Goal: Information Seeking & Learning: Learn about a topic

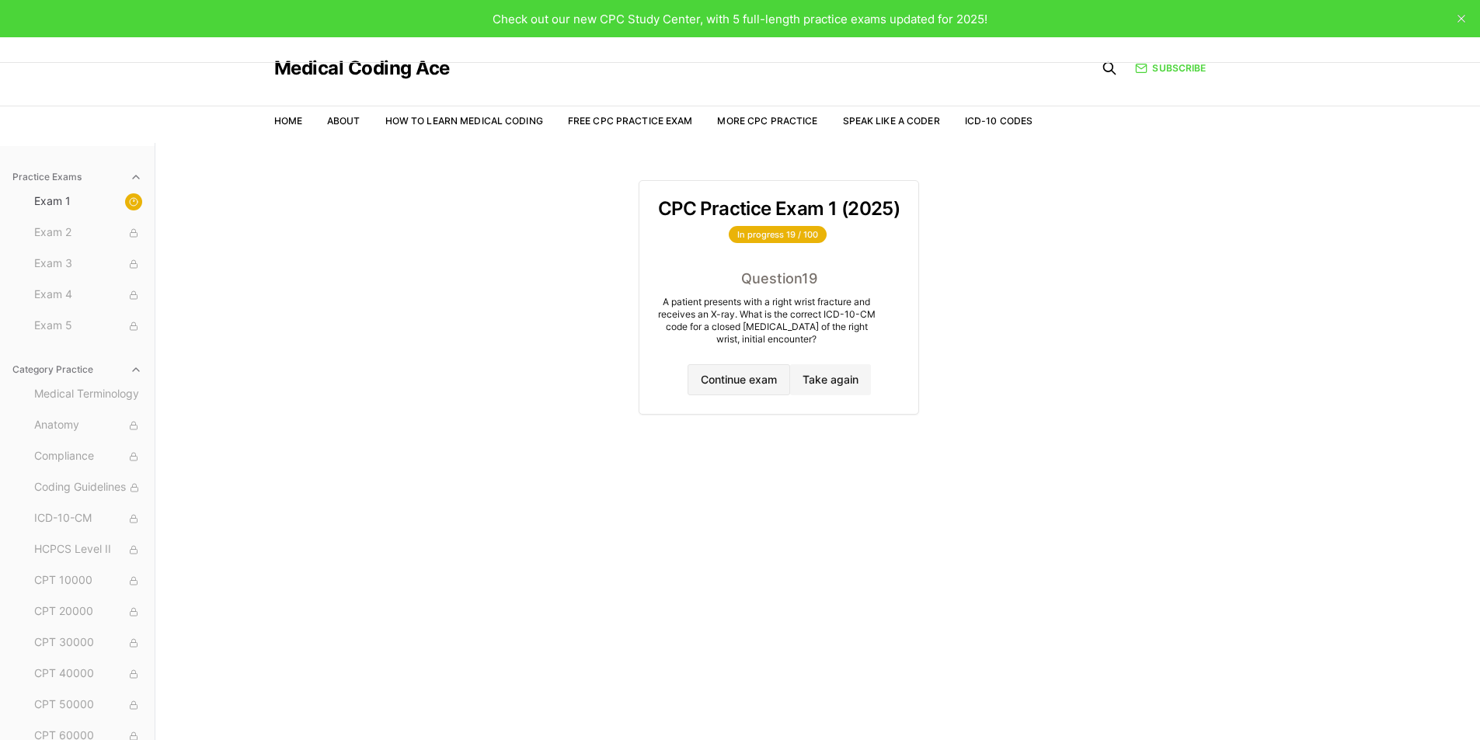
click at [744, 380] on button "Continue exam" at bounding box center [738, 379] width 103 height 31
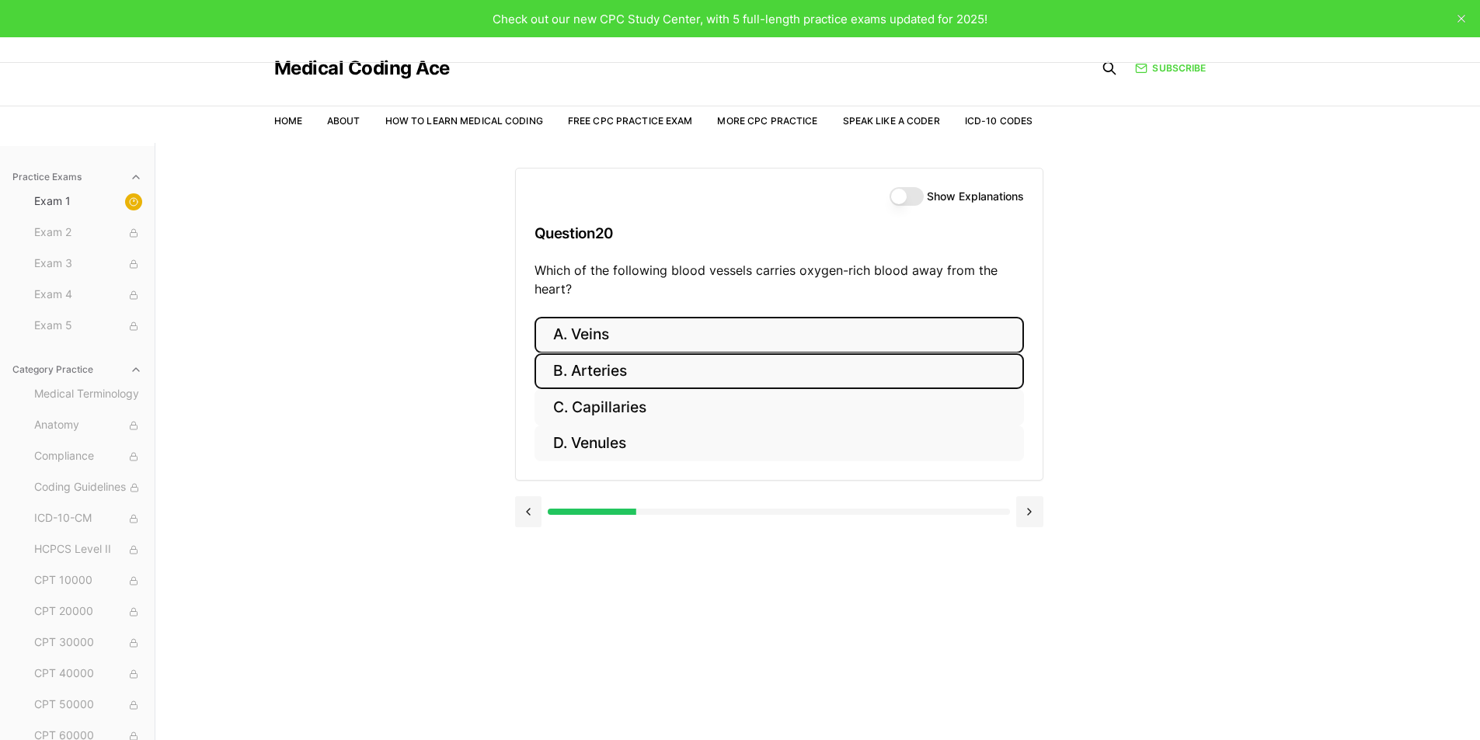
click at [590, 366] on button "B. Arteries" at bounding box center [778, 371] width 489 height 37
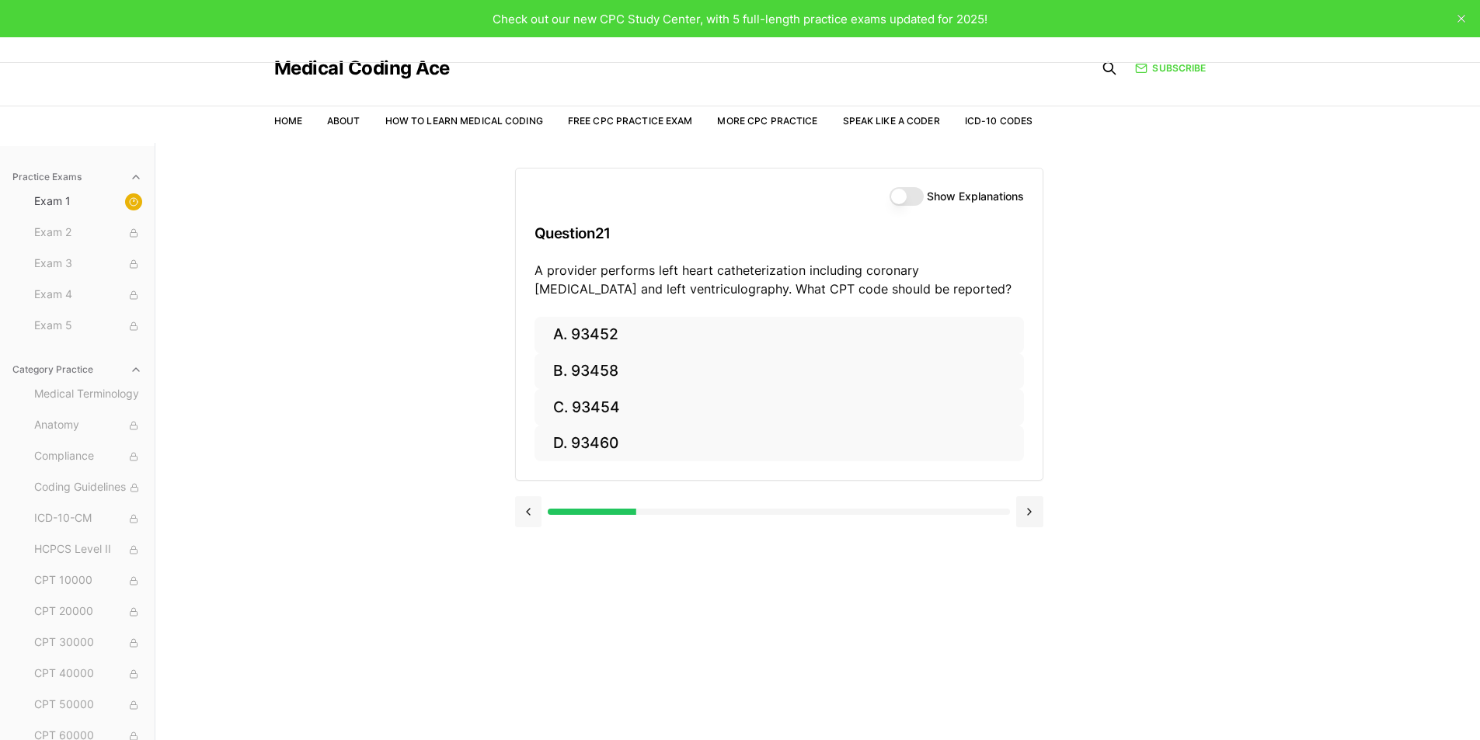
click at [516, 520] on button at bounding box center [528, 511] width 27 height 31
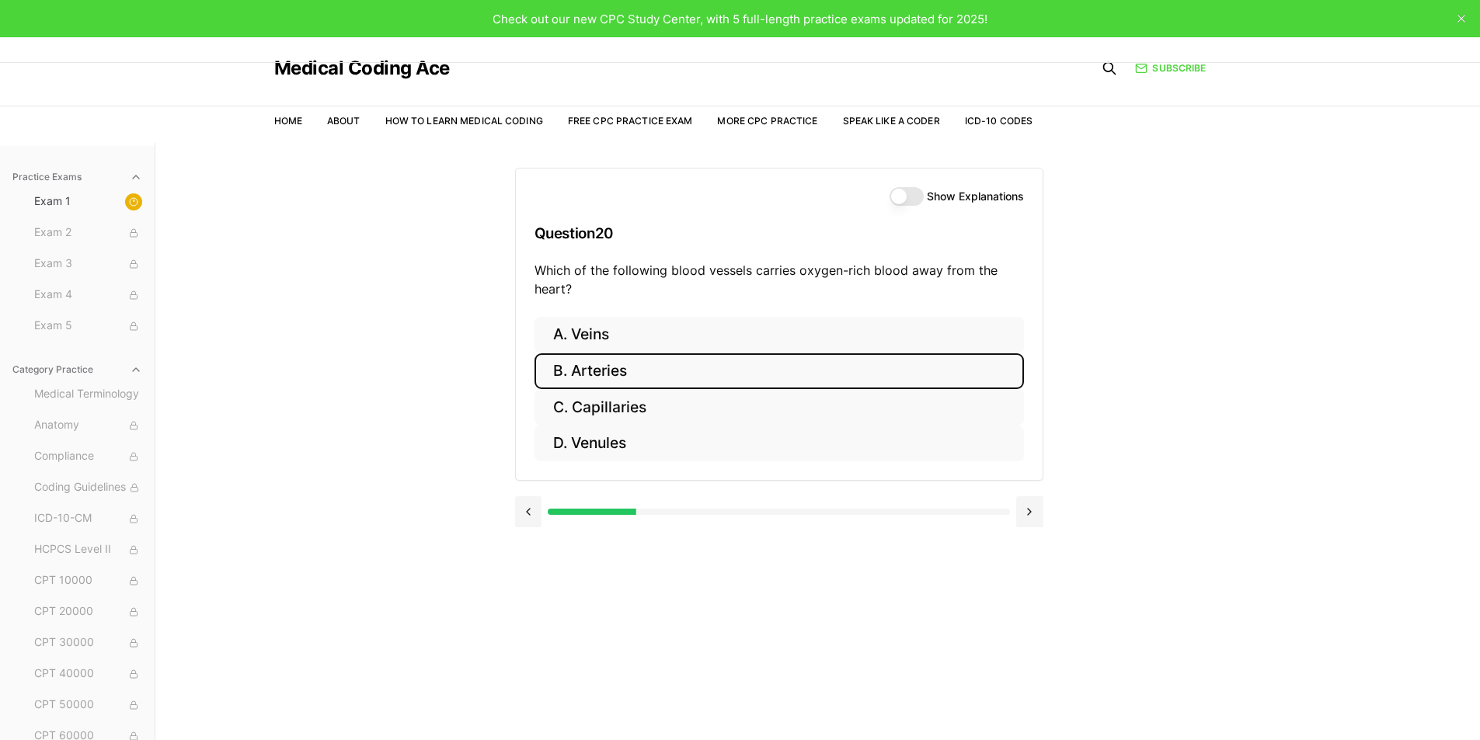
click at [914, 197] on button "Show Explanations" at bounding box center [906, 196] width 34 height 19
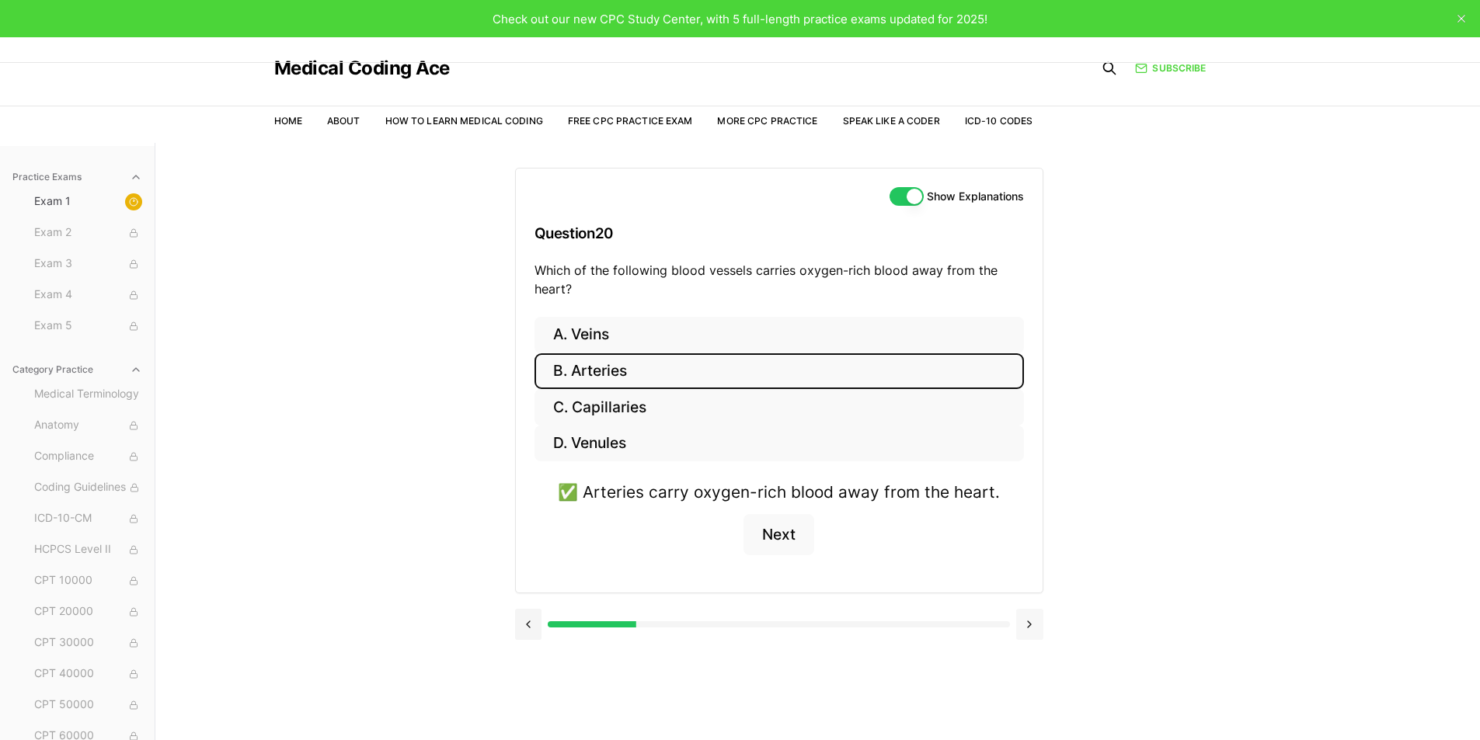
click at [1029, 627] on button at bounding box center [1029, 624] width 27 height 31
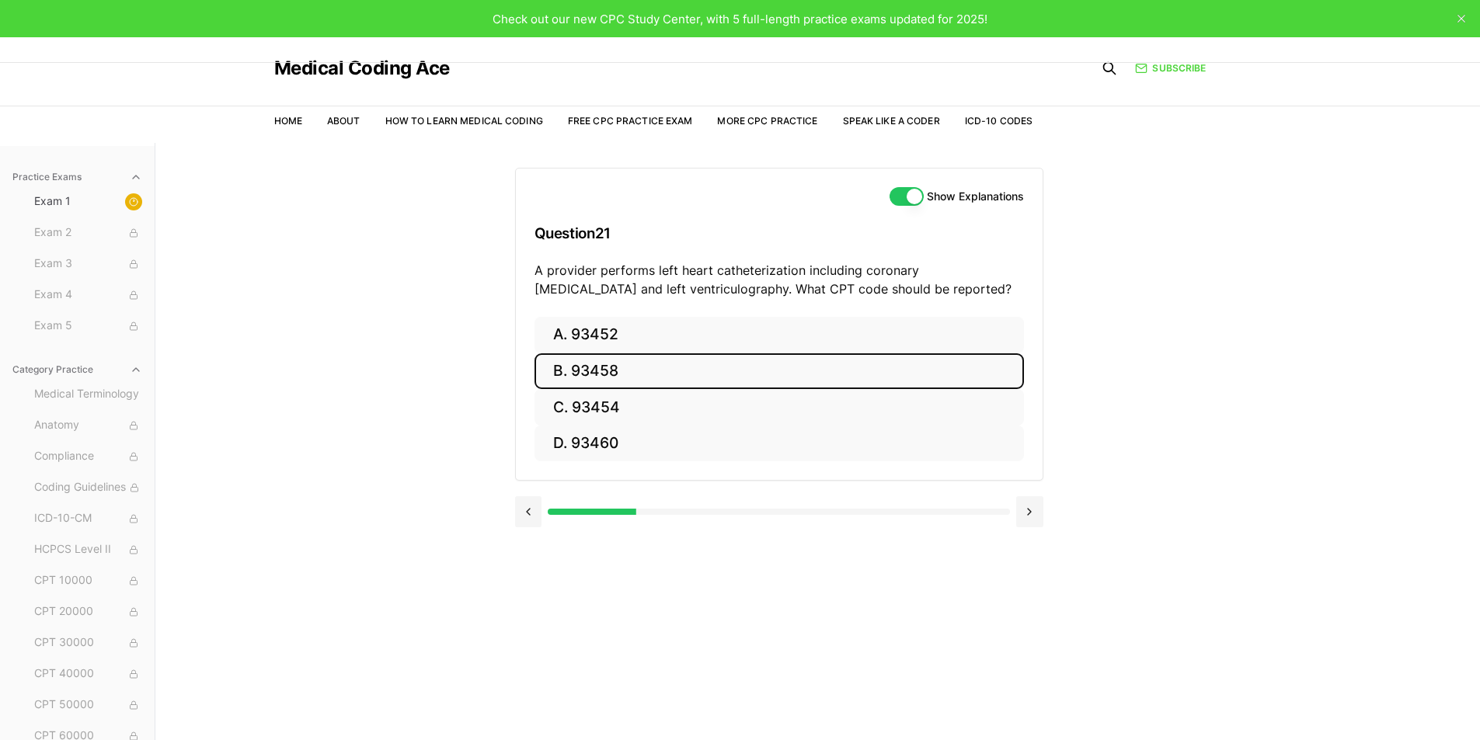
click at [593, 370] on button "B. 93458" at bounding box center [778, 371] width 489 height 37
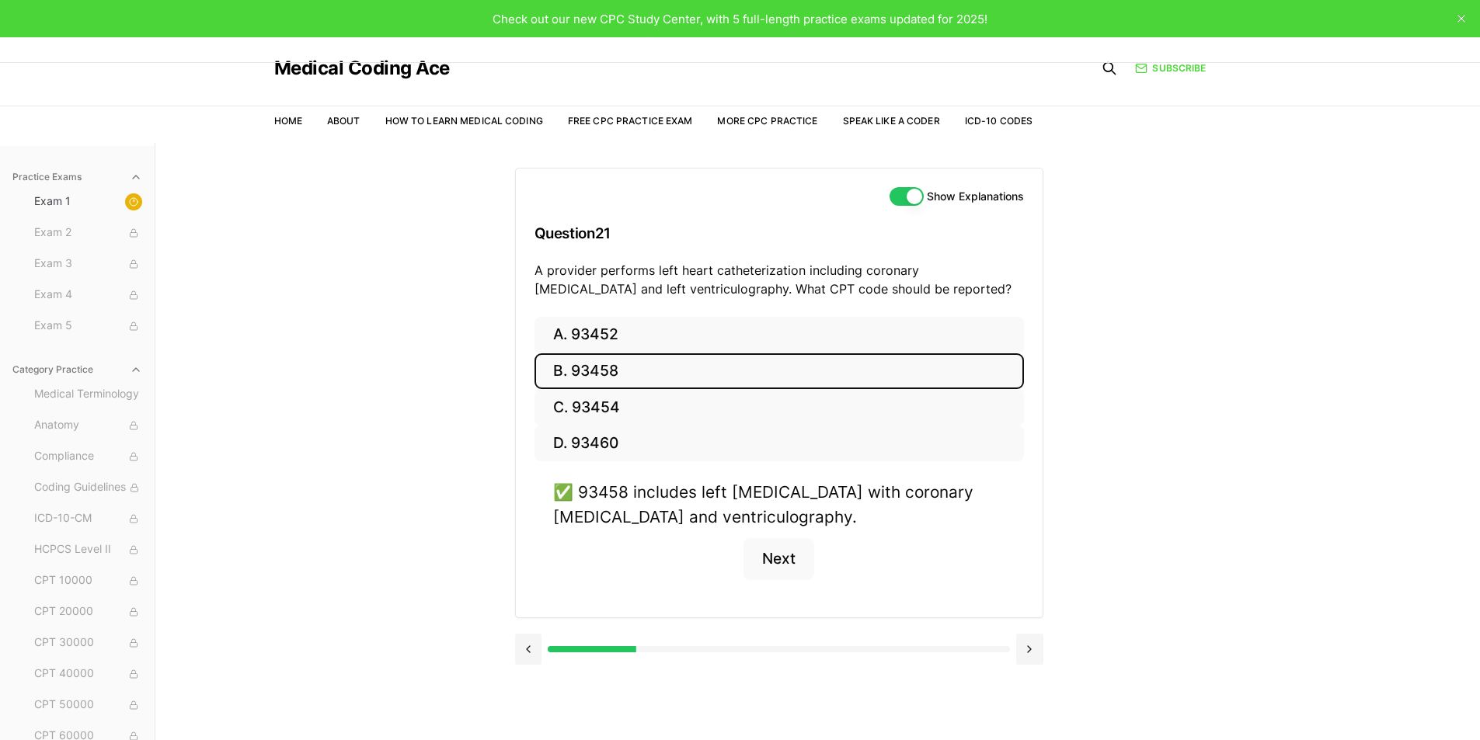
click at [900, 193] on button "Show Explanations" at bounding box center [906, 196] width 34 height 19
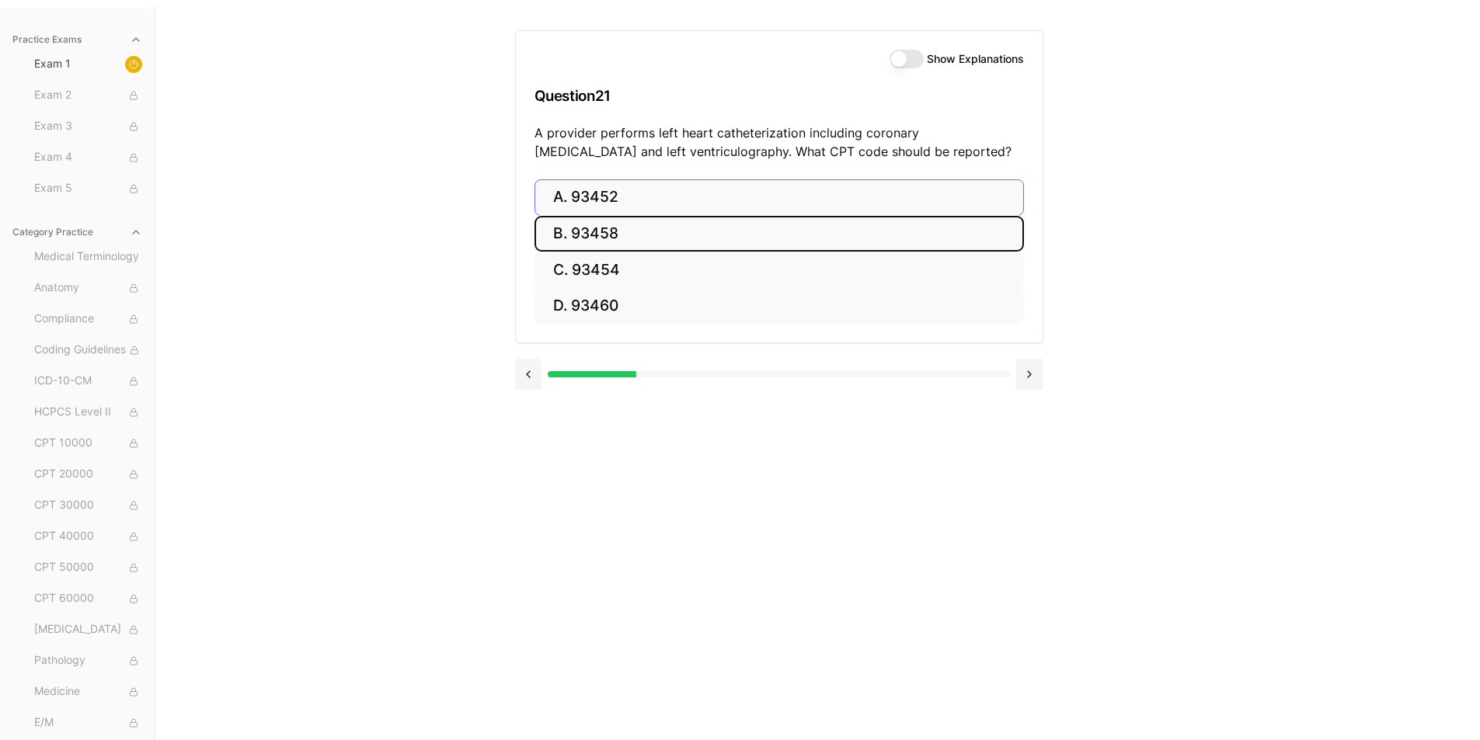
scroll to position [143, 0]
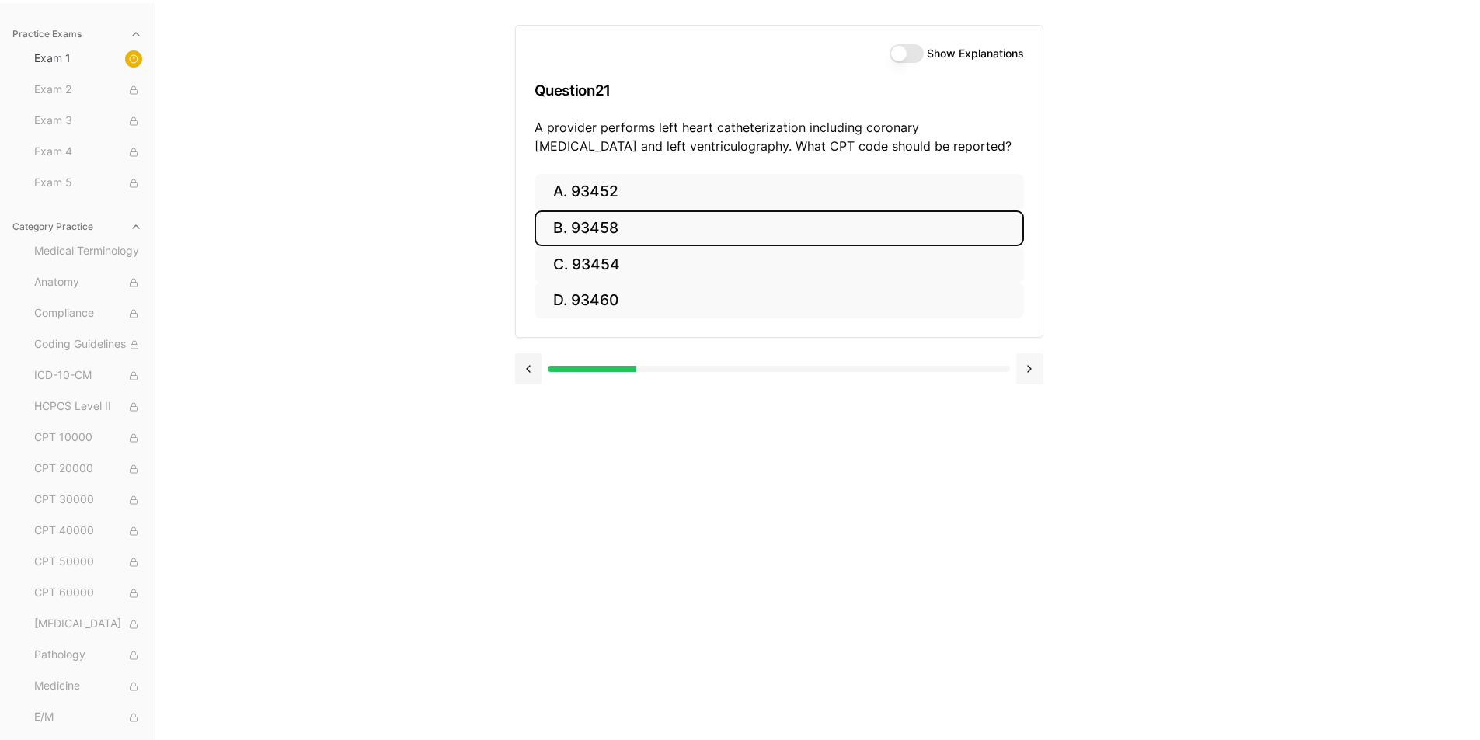
click at [1029, 364] on button at bounding box center [1029, 368] width 27 height 31
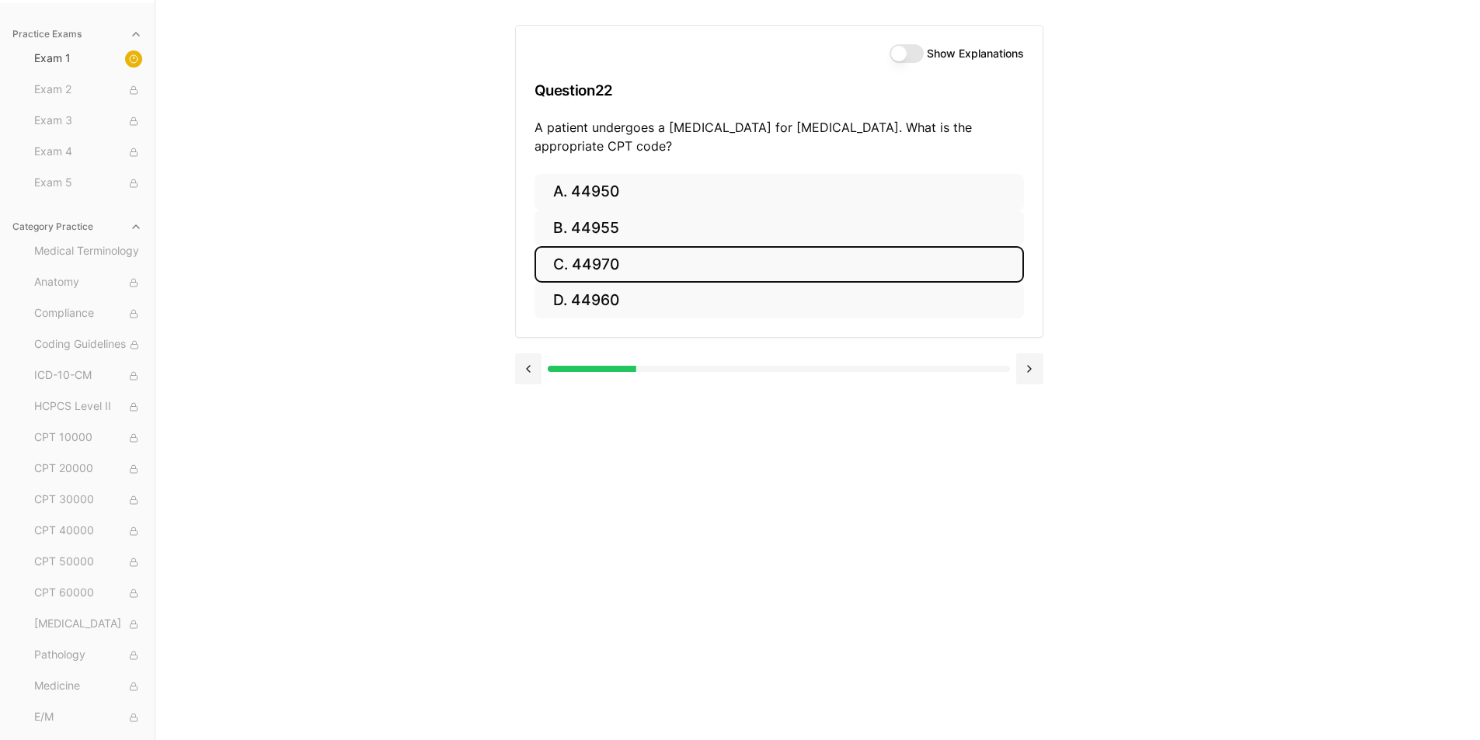
click at [594, 263] on button "C. 44970" at bounding box center [778, 264] width 489 height 37
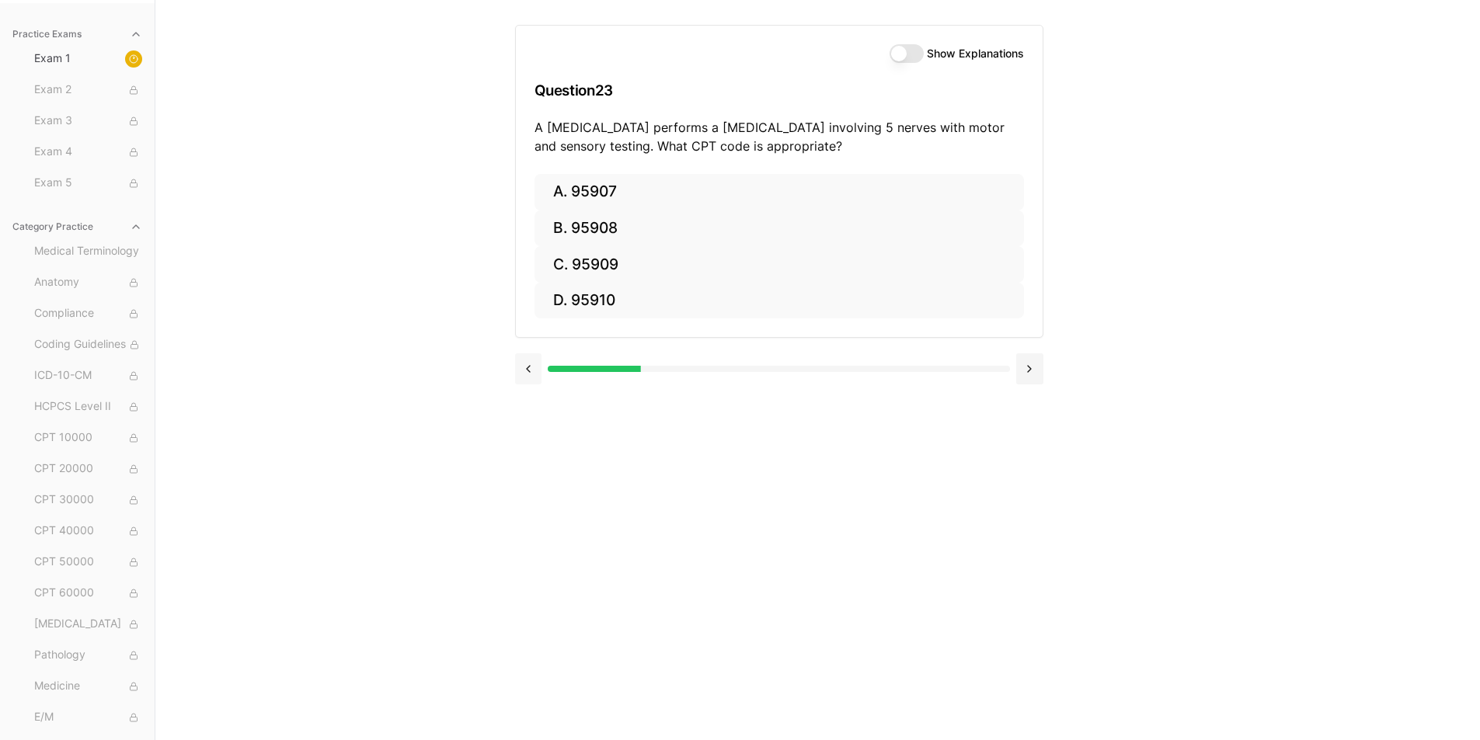
click at [530, 367] on button at bounding box center [528, 368] width 27 height 31
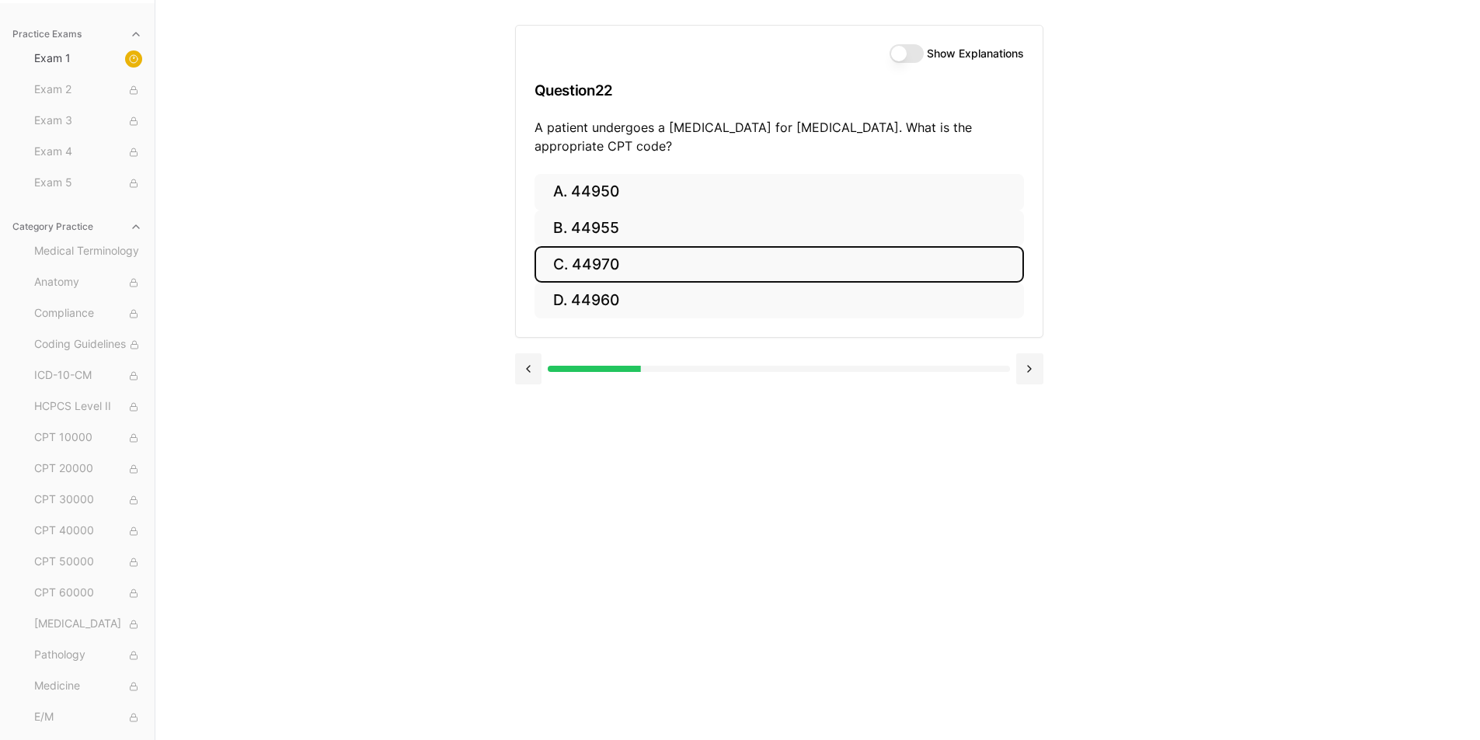
click at [912, 52] on button "Show Explanations" at bounding box center [906, 53] width 34 height 19
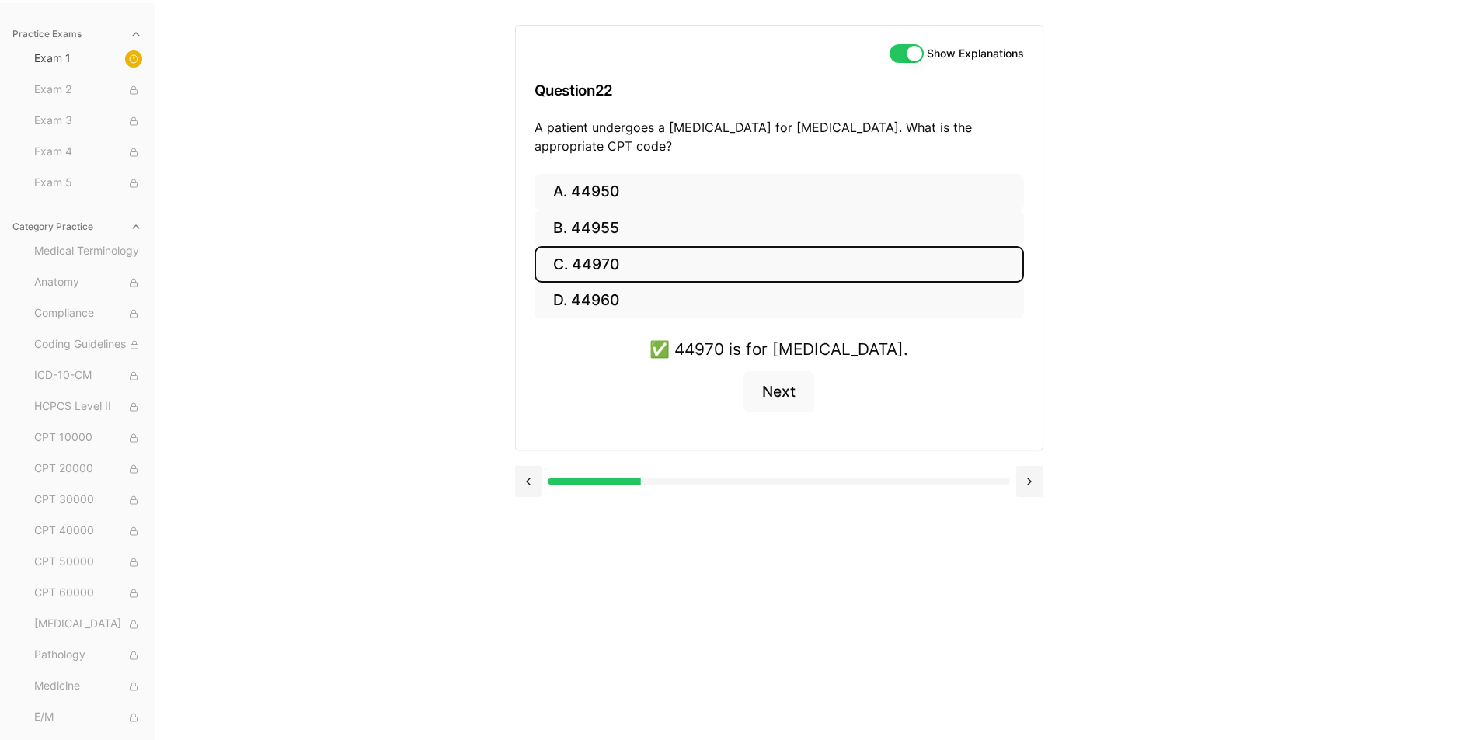
click at [903, 45] on button "Show Explanations" at bounding box center [906, 53] width 34 height 19
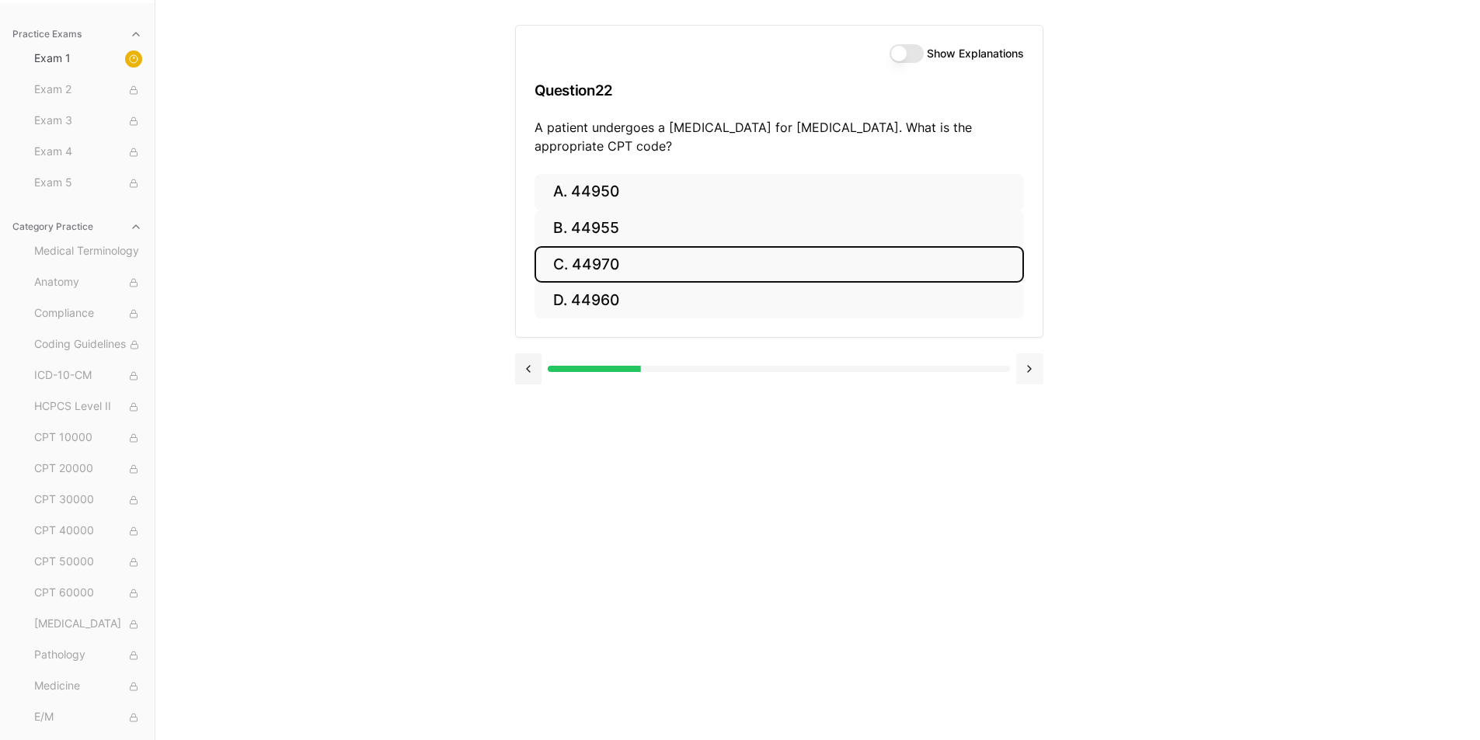
click at [1027, 381] on button at bounding box center [1029, 368] width 27 height 31
click at [605, 265] on button "C. 95909" at bounding box center [778, 264] width 489 height 37
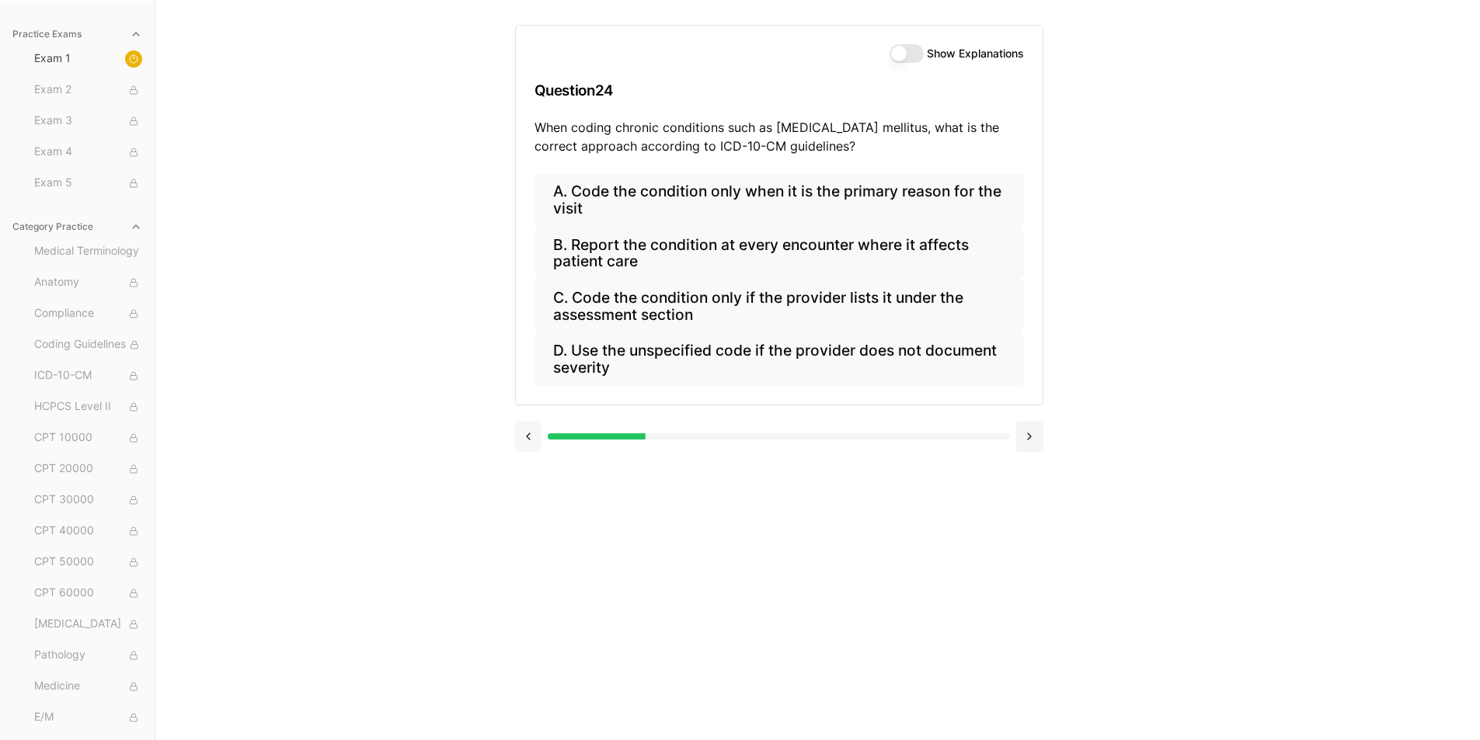
click at [531, 440] on button at bounding box center [528, 436] width 27 height 31
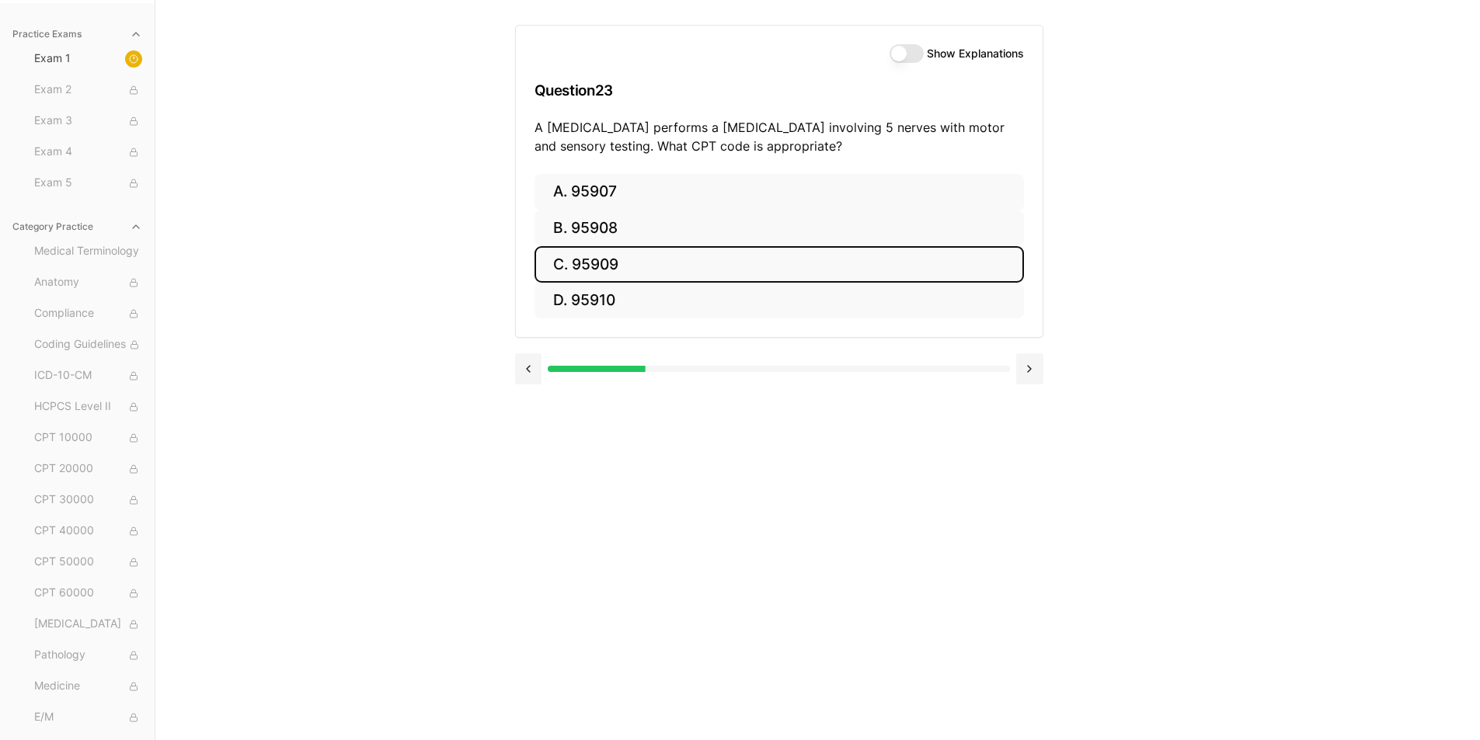
click at [958, 56] on label "Show Explanations" at bounding box center [975, 53] width 97 height 11
click at [924, 56] on button "Show Explanations" at bounding box center [906, 53] width 34 height 19
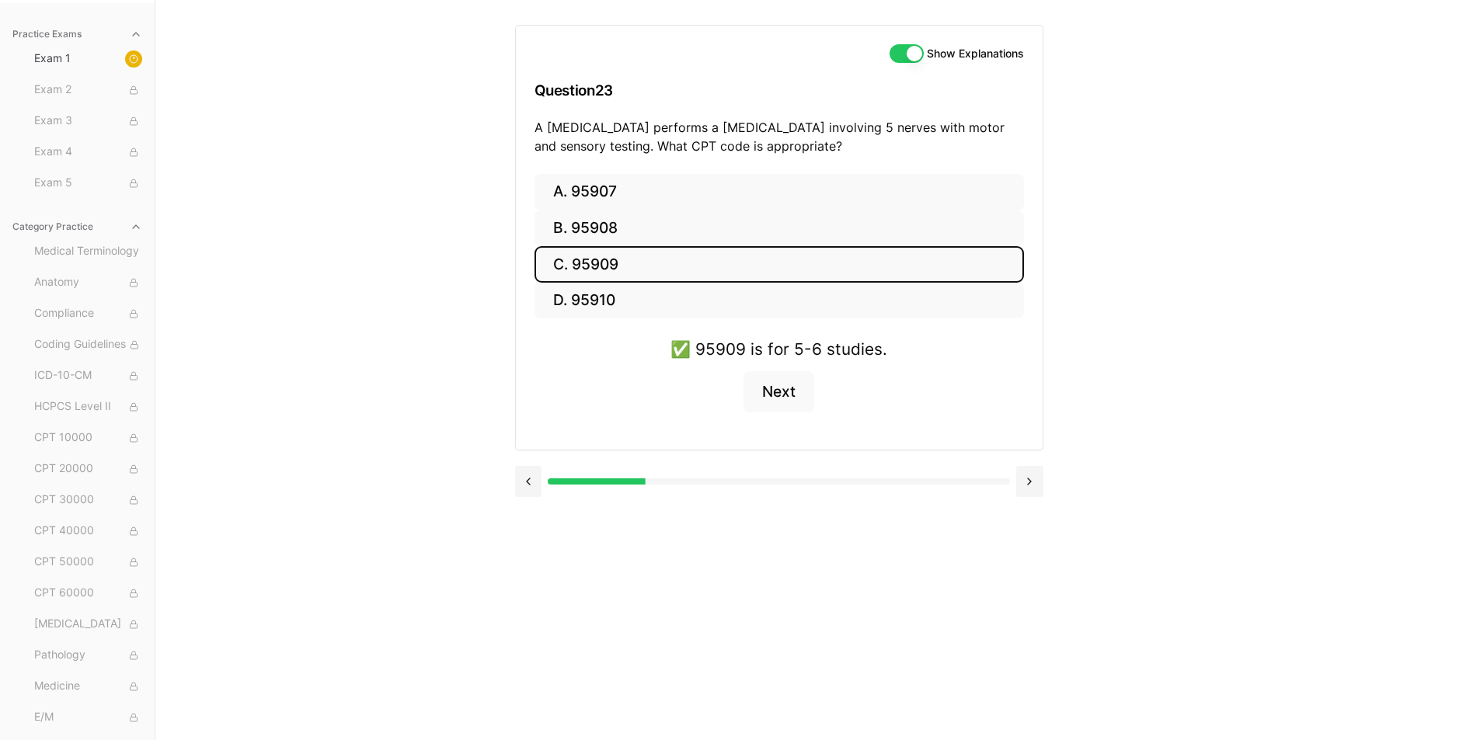
click at [900, 52] on button "Show Explanations" at bounding box center [906, 53] width 34 height 19
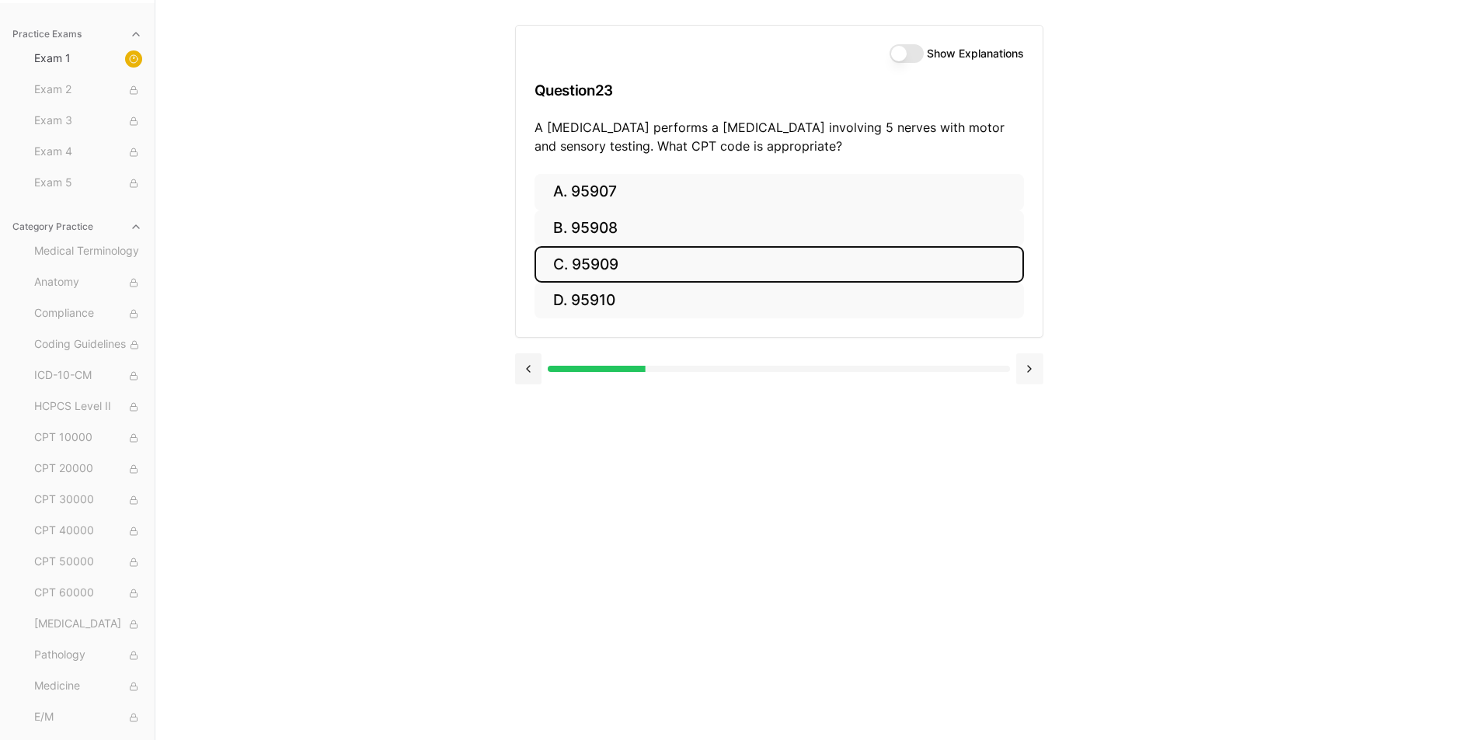
click at [1027, 370] on button at bounding box center [1029, 368] width 27 height 31
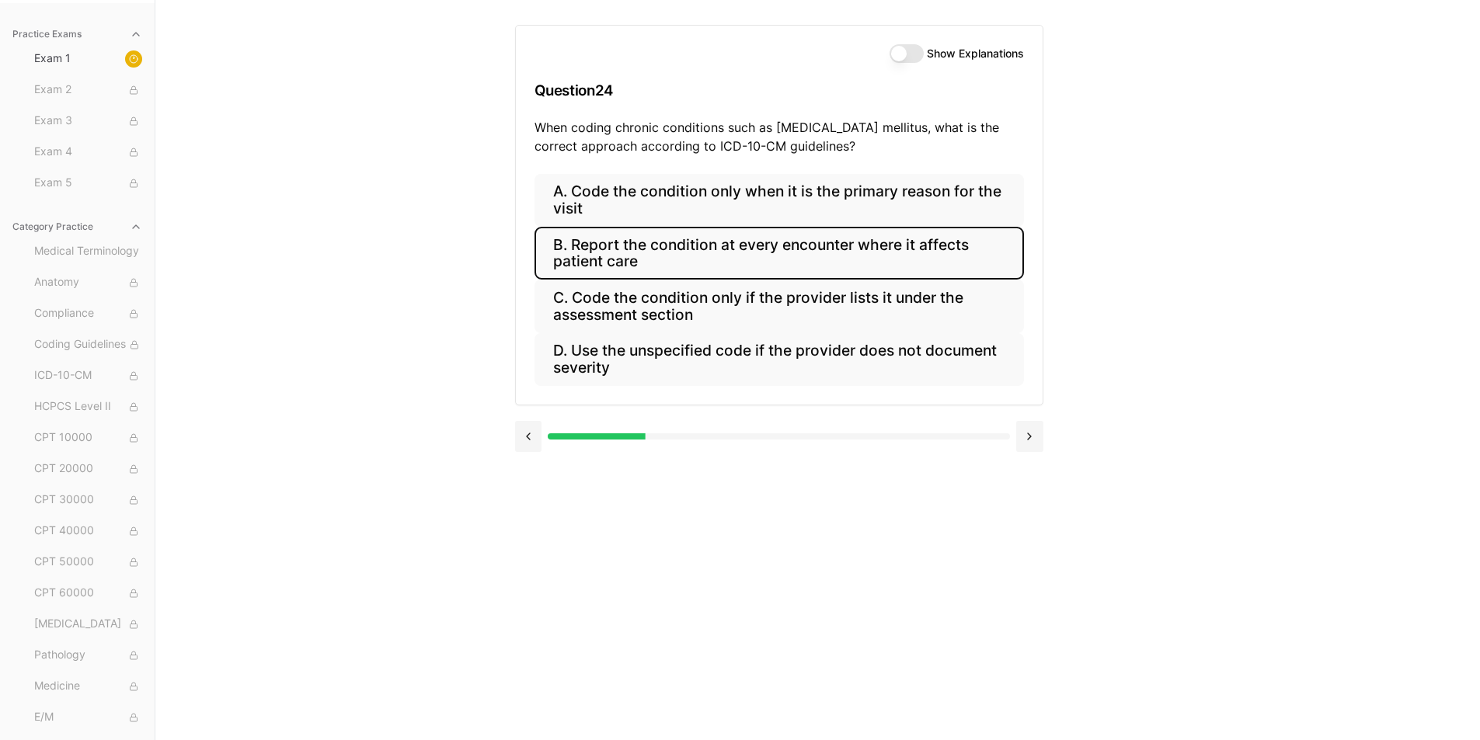
click at [733, 252] on button "B. Report the condition at every encounter where it affects patient care" at bounding box center [778, 253] width 489 height 53
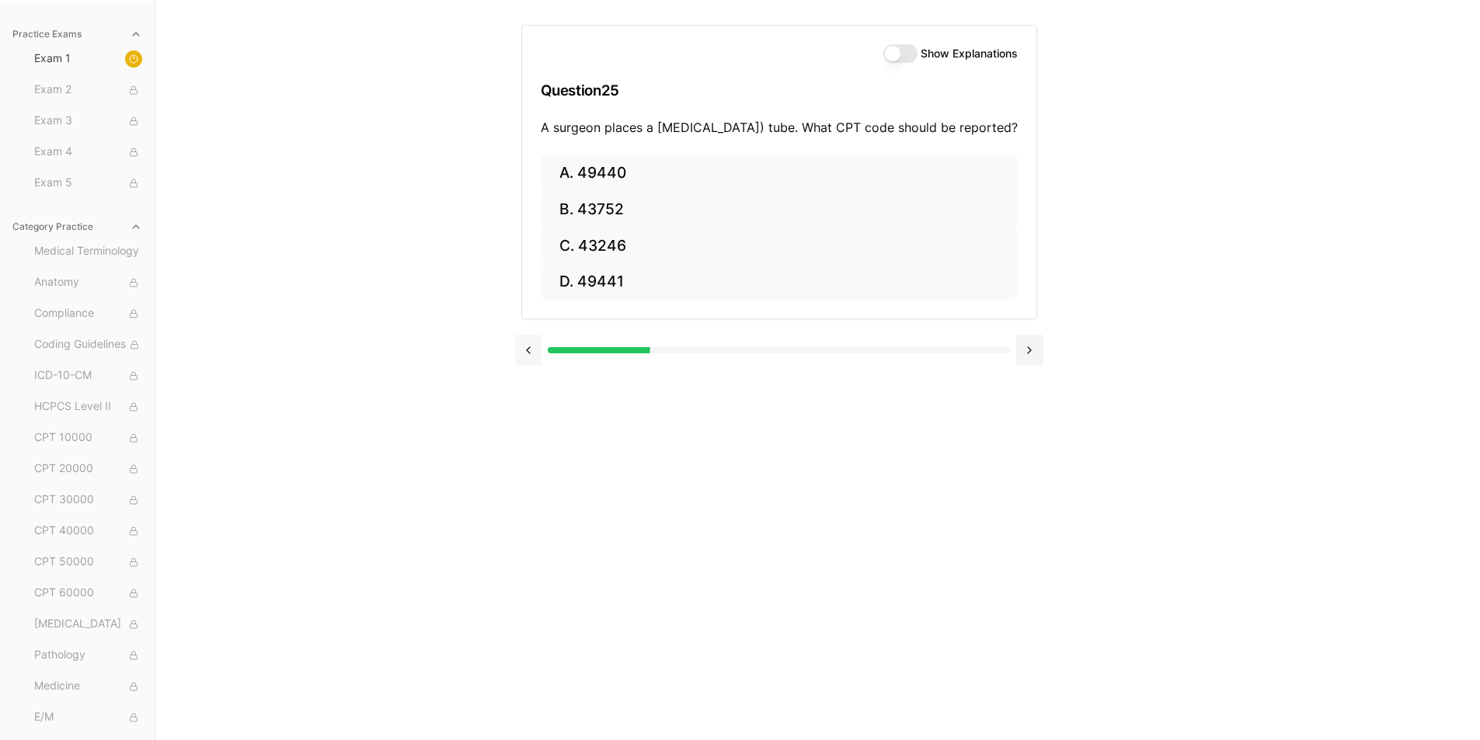
click at [521, 366] on button at bounding box center [528, 350] width 27 height 31
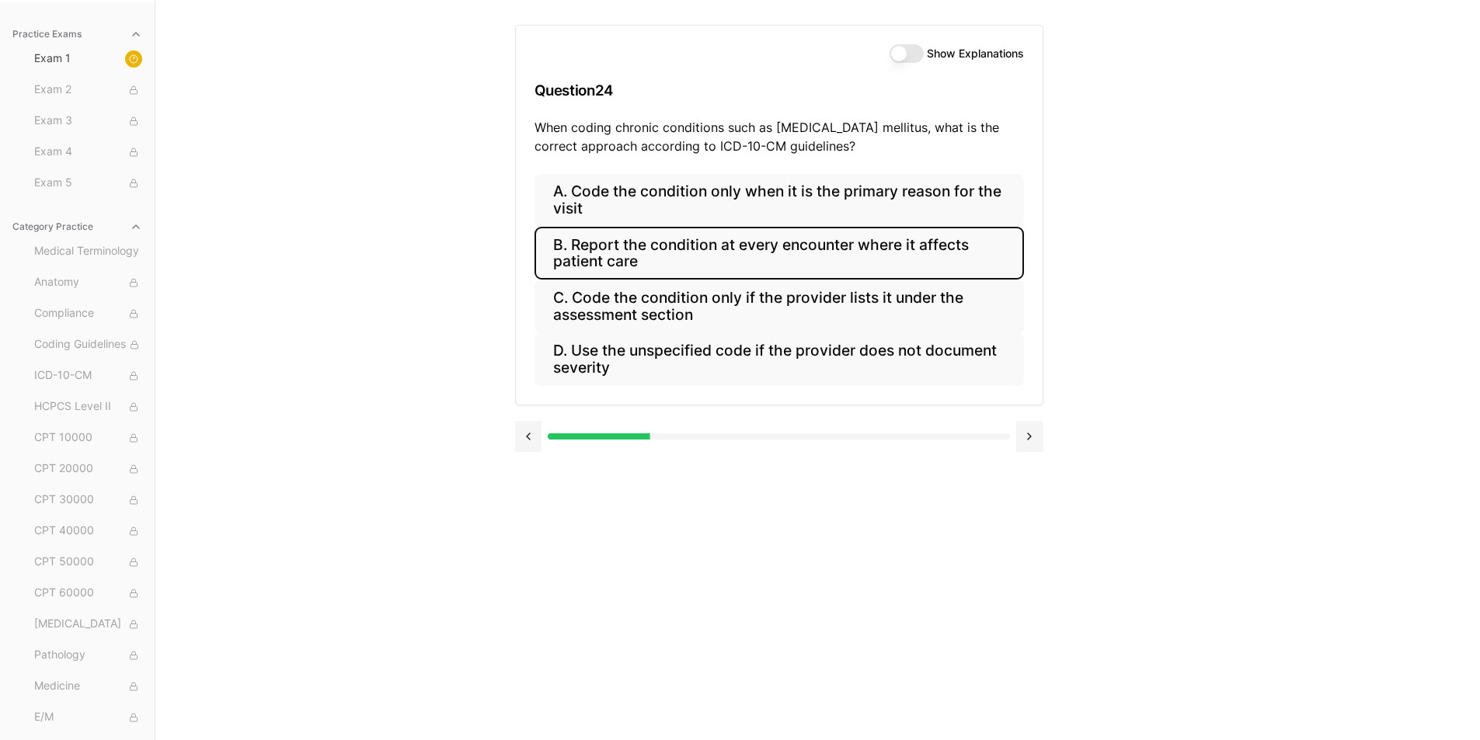
click at [918, 53] on button "Show Explanations" at bounding box center [906, 53] width 34 height 19
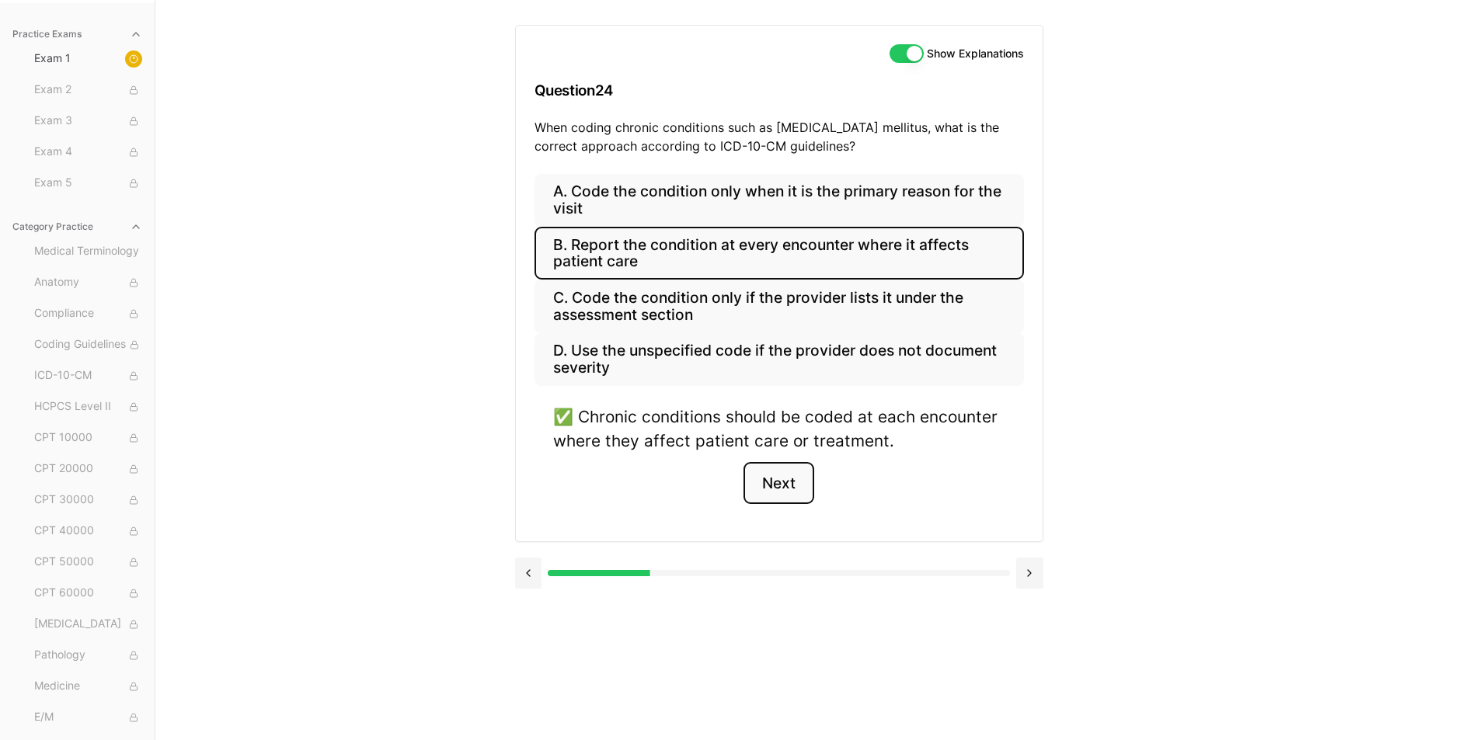
click at [784, 481] on button "Next" at bounding box center [778, 483] width 71 height 42
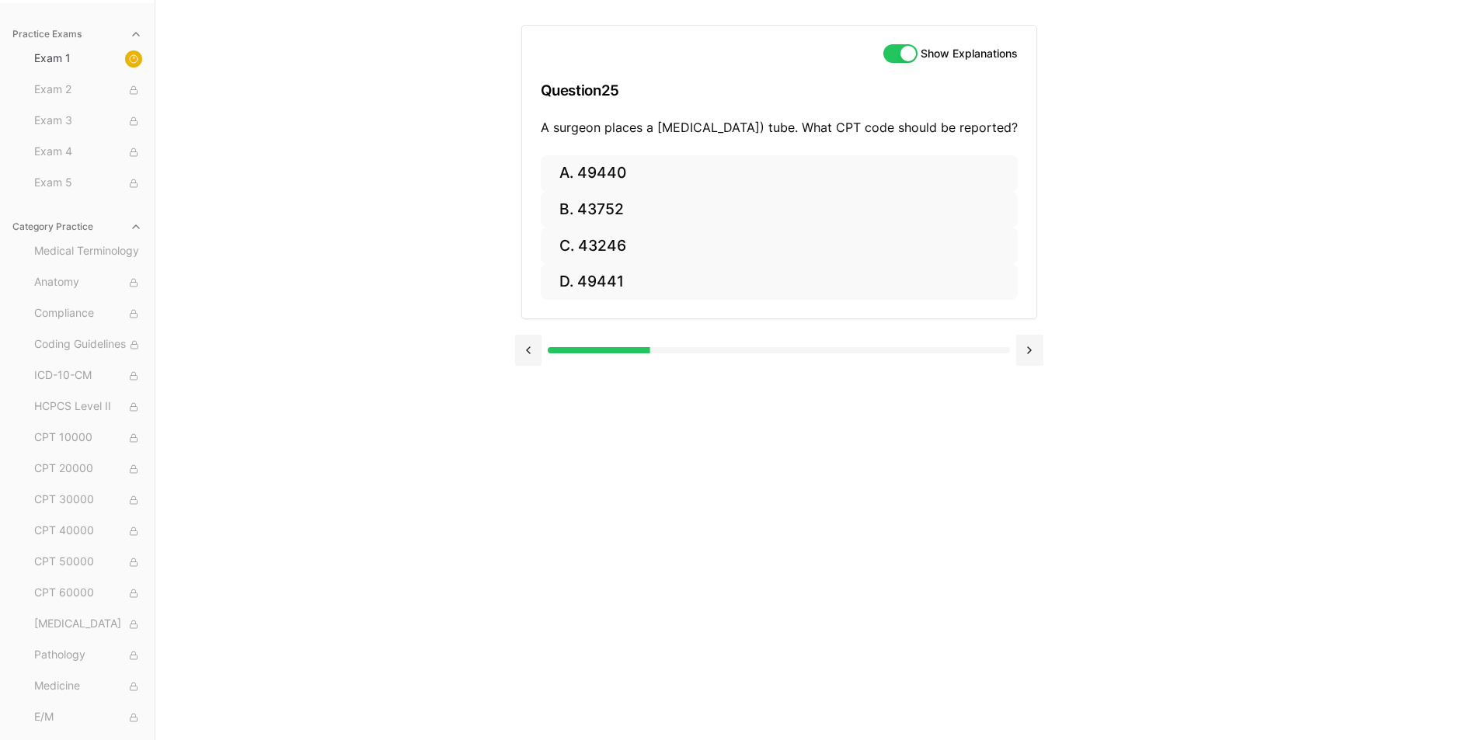
click at [908, 54] on button "Show Explanations" at bounding box center [900, 53] width 34 height 19
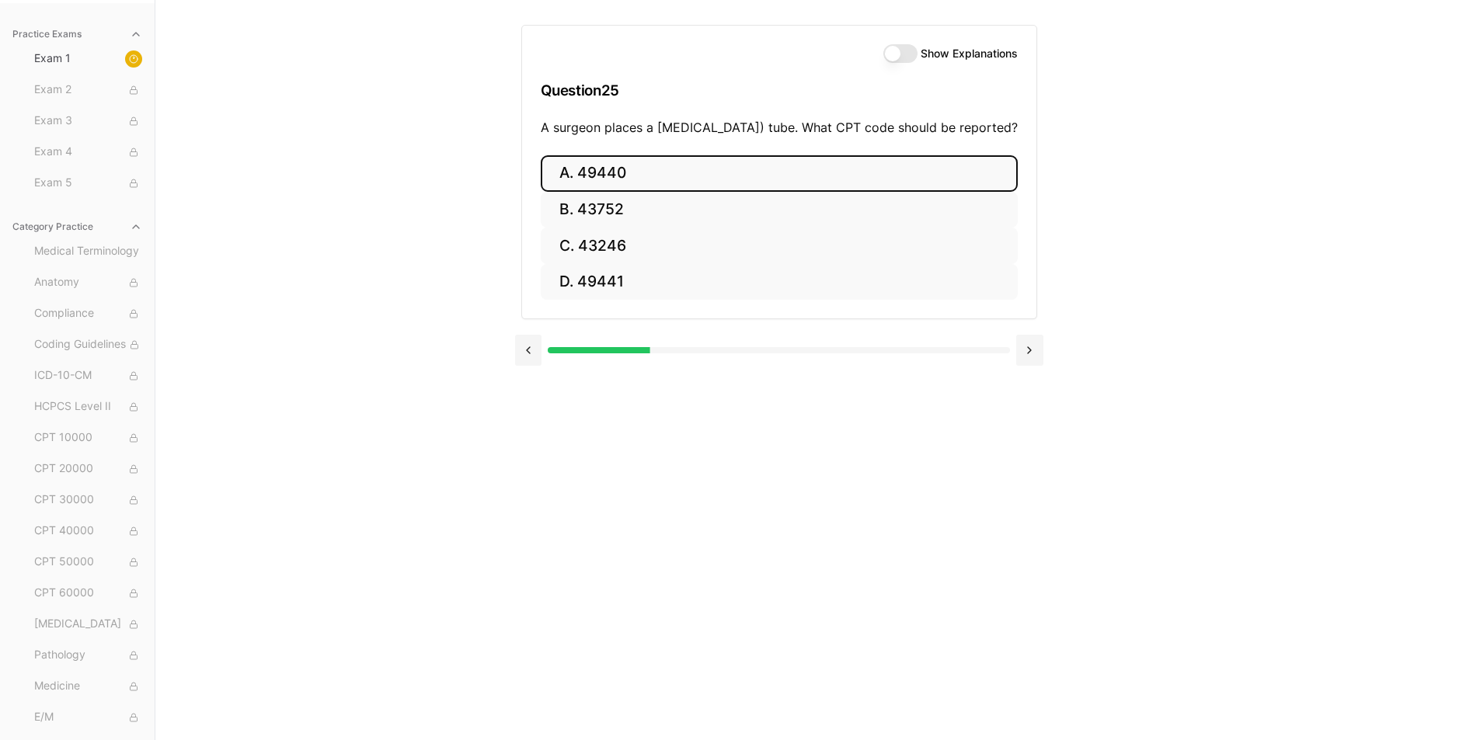
click at [615, 192] on button "A. 49440" at bounding box center [779, 173] width 477 height 37
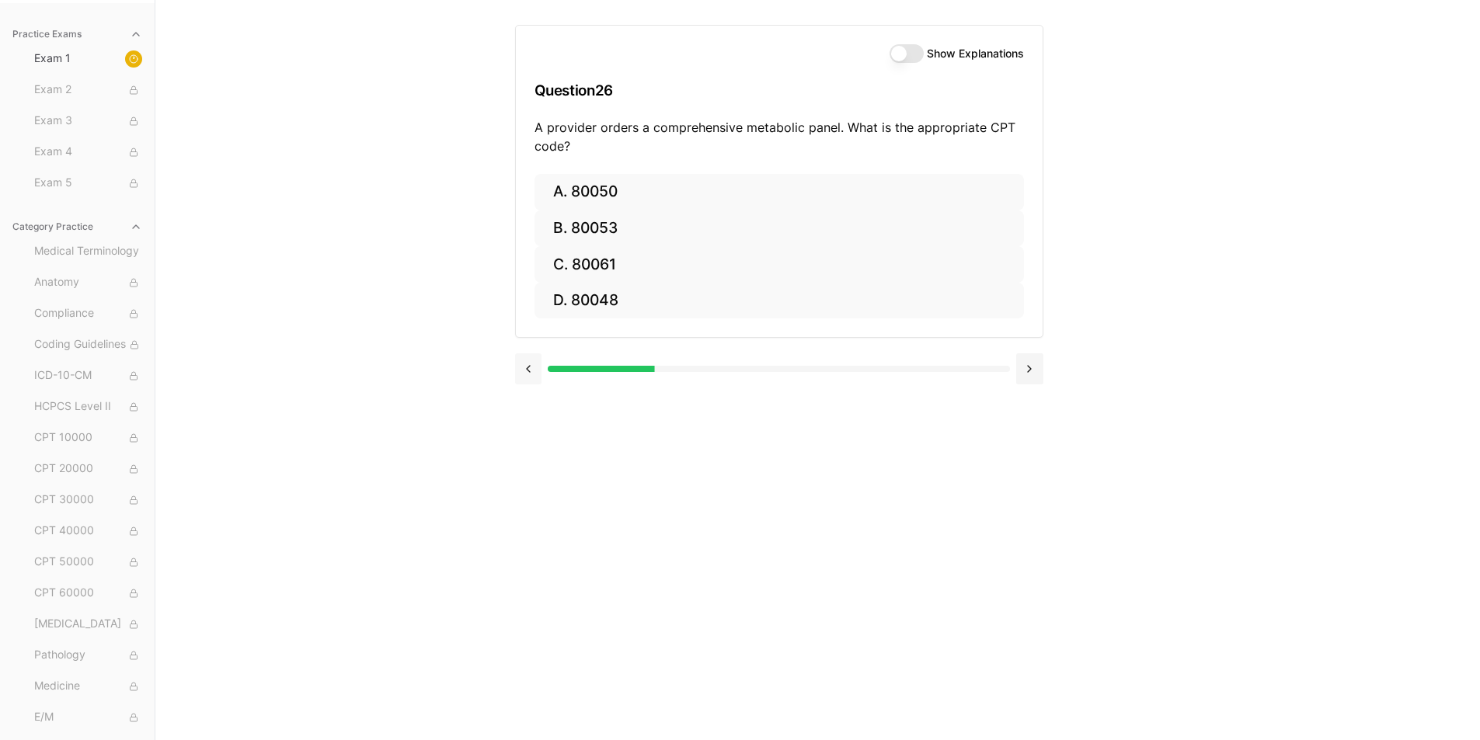
click at [534, 372] on button at bounding box center [528, 368] width 27 height 31
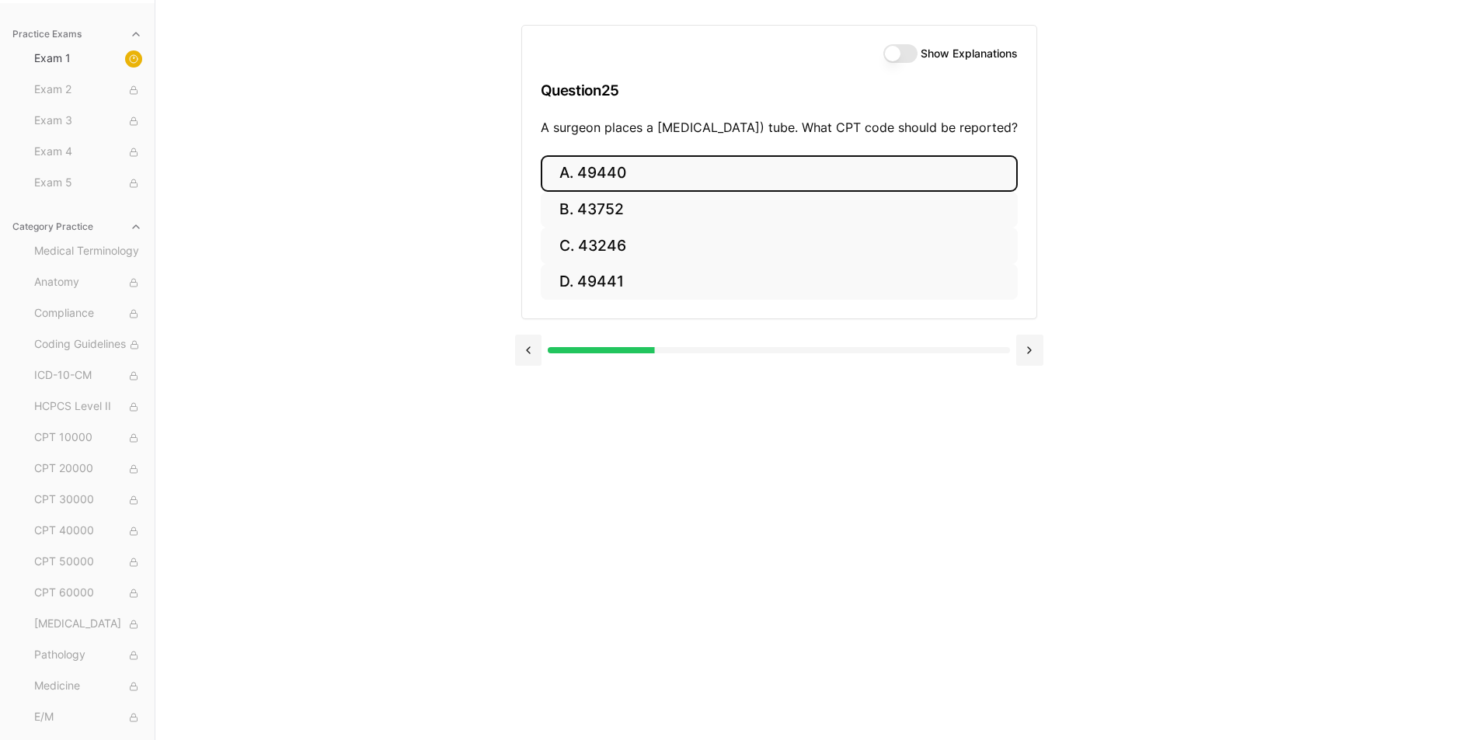
click at [910, 50] on button "Show Explanations" at bounding box center [900, 53] width 34 height 19
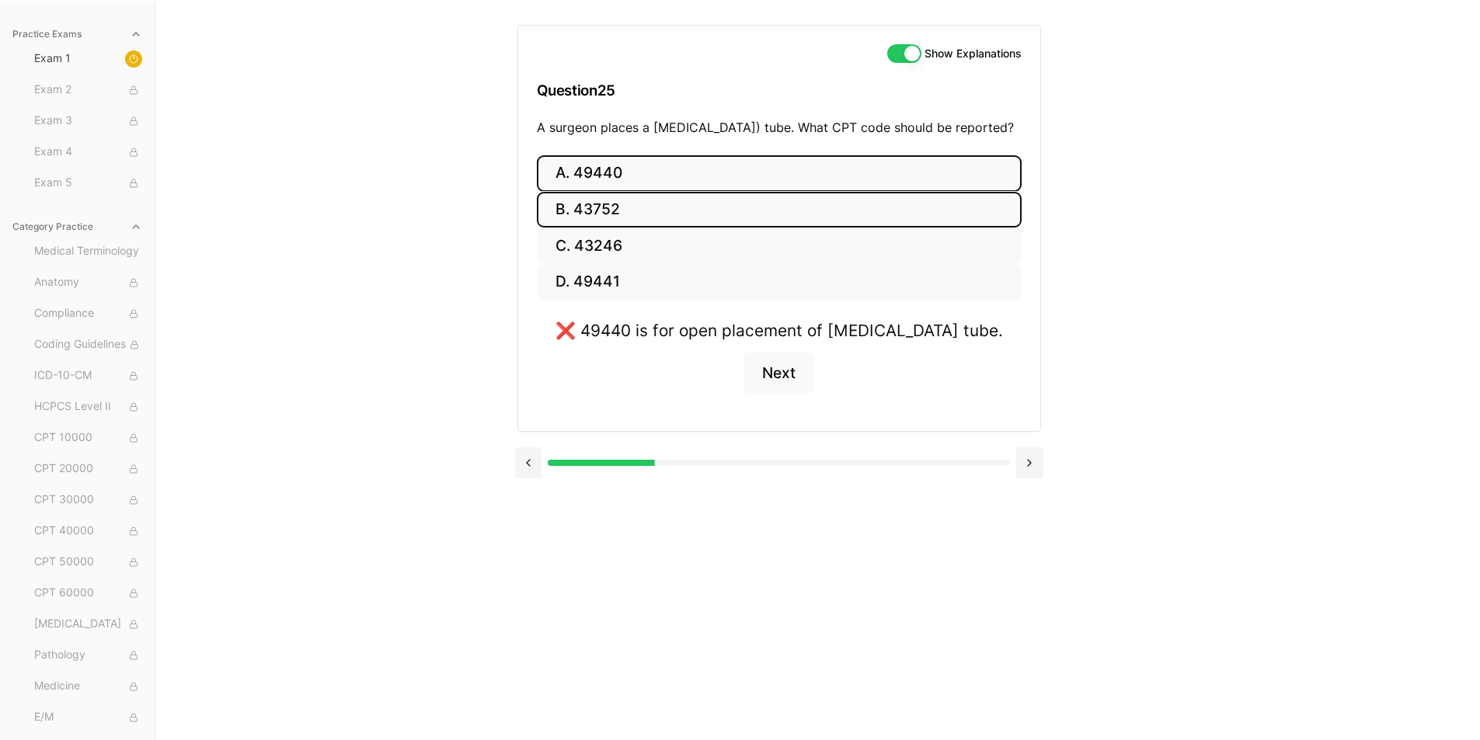
click at [614, 228] on button "B. 43752" at bounding box center [779, 210] width 485 height 37
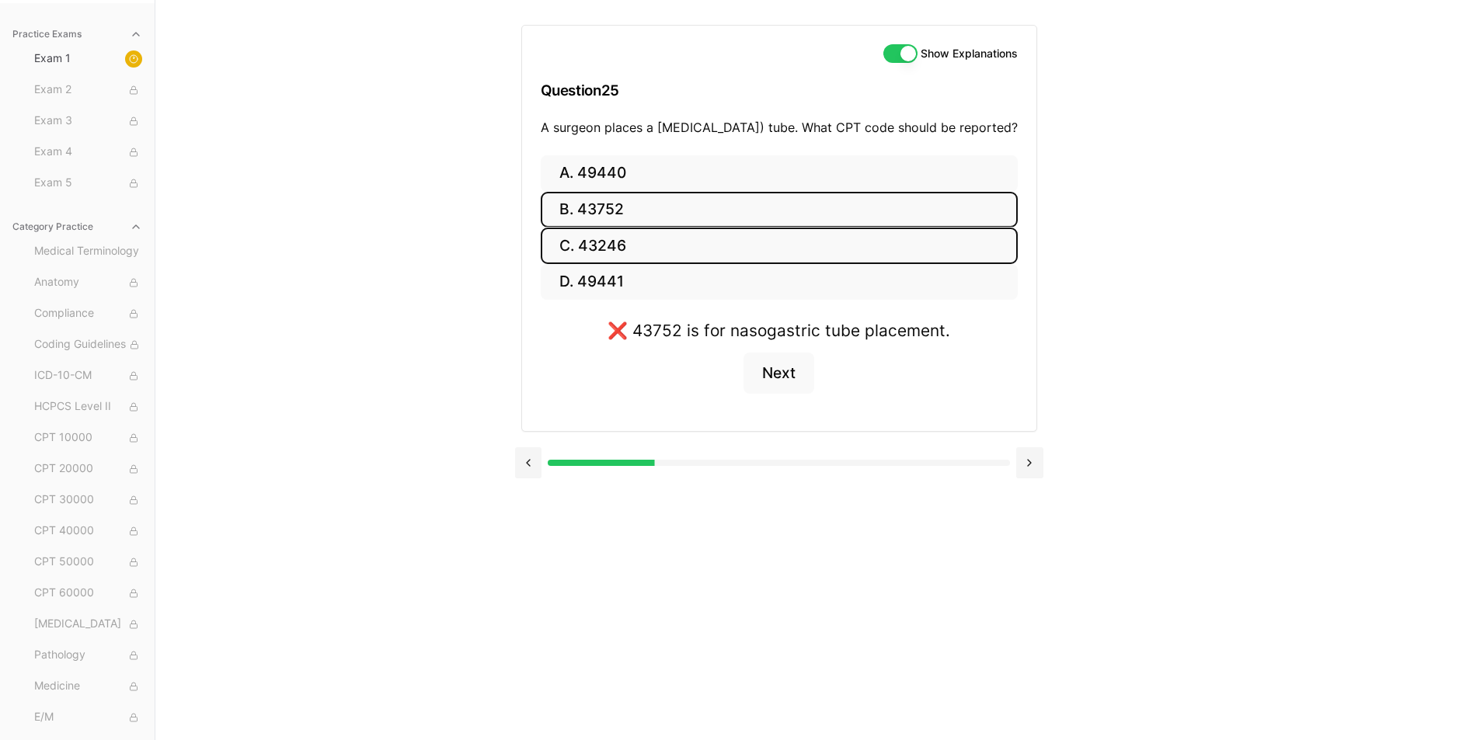
click at [607, 264] on button "C. 43246" at bounding box center [779, 246] width 477 height 37
